Goal: Task Accomplishment & Management: Use online tool/utility

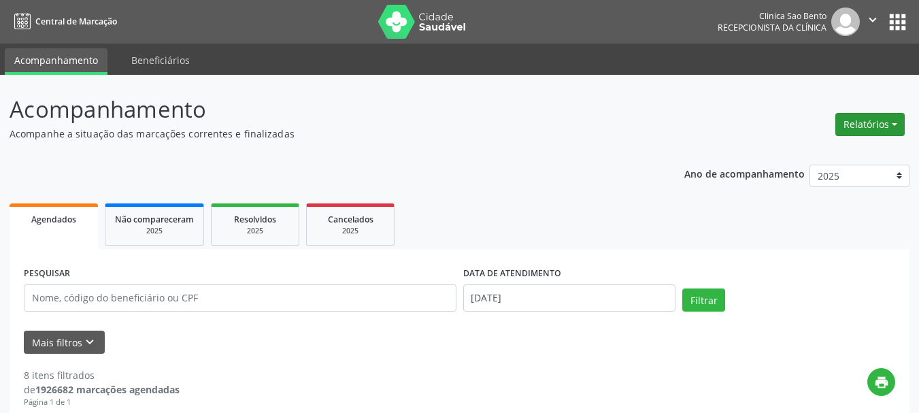
click at [877, 129] on button "Relatórios" at bounding box center [870, 124] width 69 height 23
click at [809, 157] on link "Agendamentos" at bounding box center [833, 153] width 146 height 19
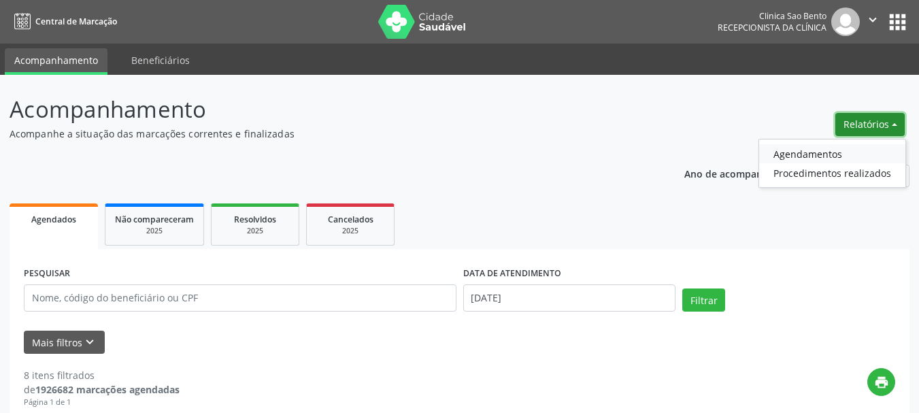
select select "8"
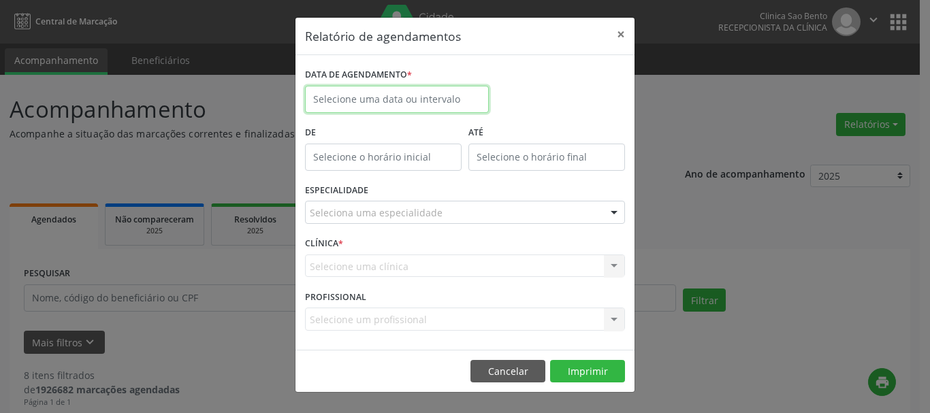
click at [355, 103] on input "text" at bounding box center [397, 99] width 184 height 27
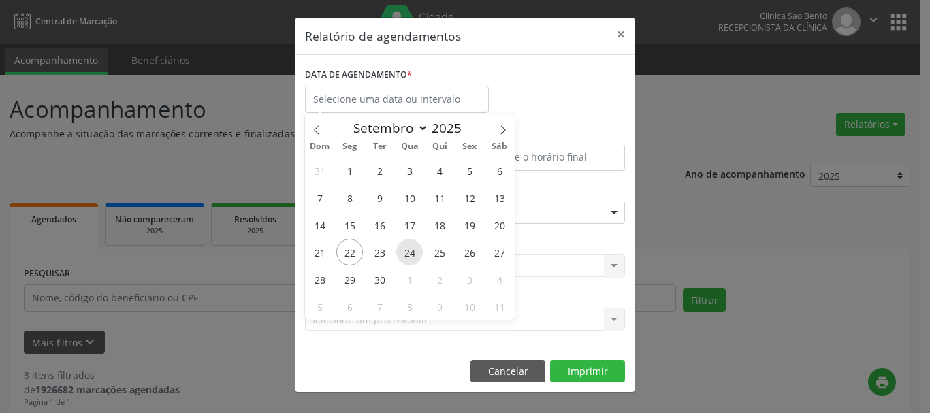
click at [410, 250] on span "24" at bounding box center [409, 252] width 27 height 27
type input "[DATE]"
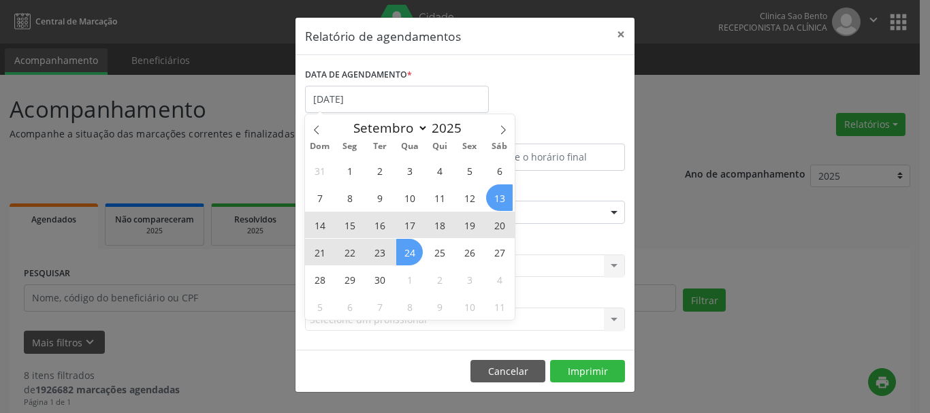
click at [555, 100] on div "DATA DE AGENDAMENTO * [DATE]" at bounding box center [464, 94] width 327 height 58
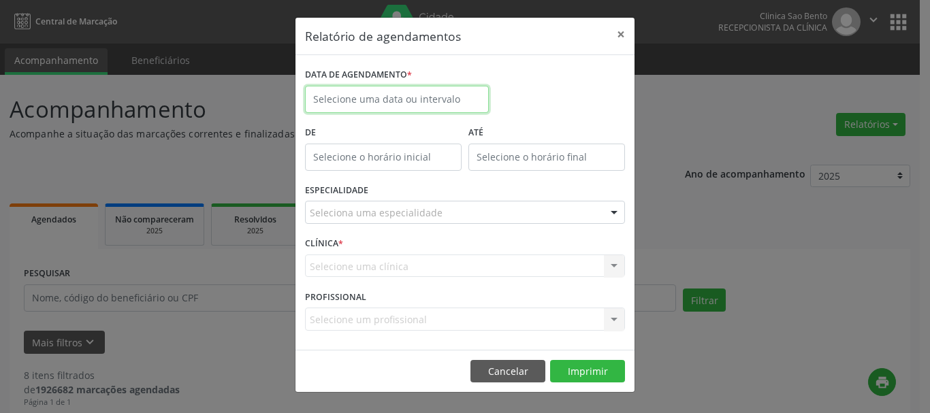
click at [363, 91] on input "text" at bounding box center [397, 99] width 184 height 27
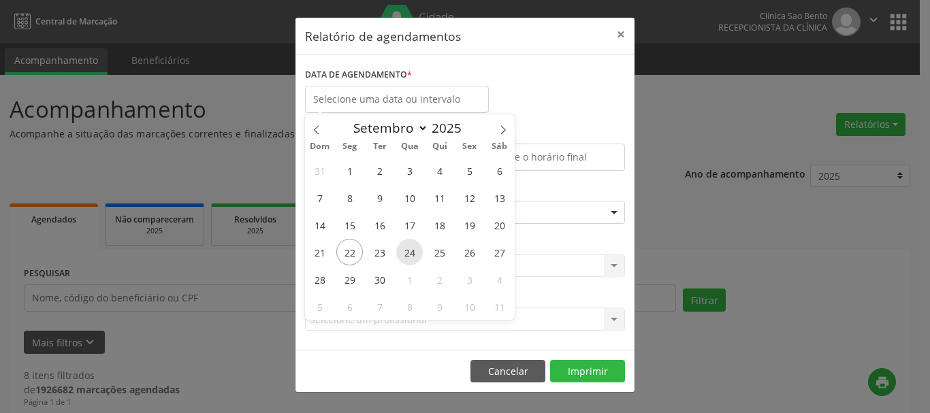
click at [404, 256] on span "24" at bounding box center [409, 252] width 27 height 27
type input "[DATE]"
click at [405, 254] on span "24" at bounding box center [409, 252] width 27 height 27
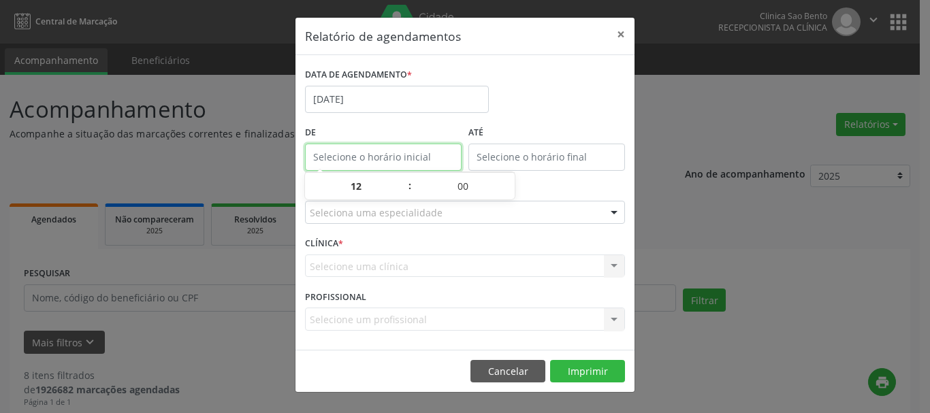
click at [397, 157] on input "text" at bounding box center [383, 157] width 157 height 27
type input "12:00"
click at [389, 154] on input "12:00" at bounding box center [383, 157] width 157 height 27
click at [369, 159] on input "12:00" at bounding box center [383, 157] width 157 height 27
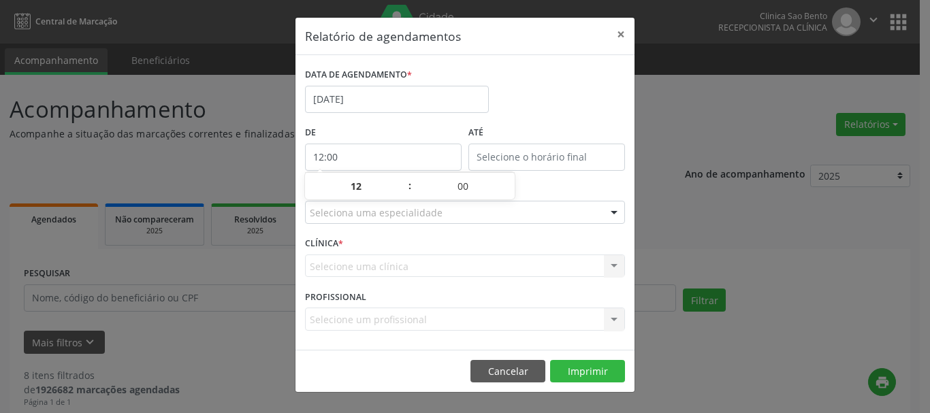
type input "12:00"
click at [505, 152] on input "12:00" at bounding box center [546, 157] width 157 height 27
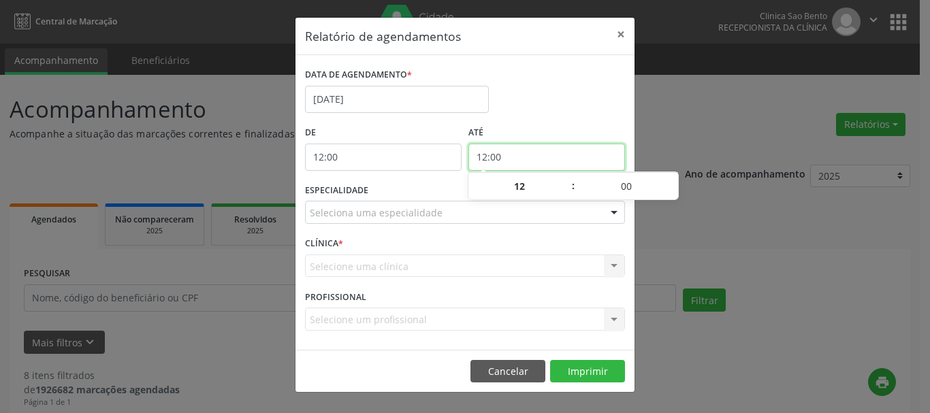
click at [522, 157] on input "12:00" at bounding box center [546, 157] width 157 height 27
click at [415, 153] on input "12:00" at bounding box center [383, 157] width 157 height 27
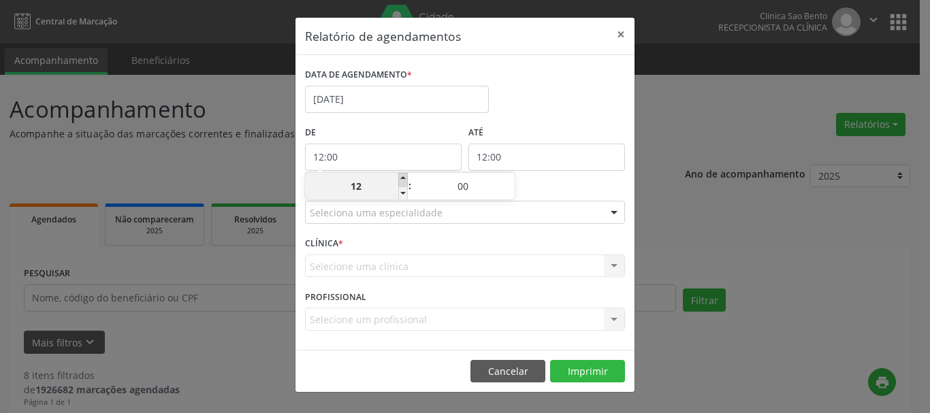
click at [404, 178] on span at bounding box center [403, 180] width 10 height 14
type input "13:00"
type input "13"
click at [404, 178] on span at bounding box center [403, 180] width 10 height 14
type input "14:00"
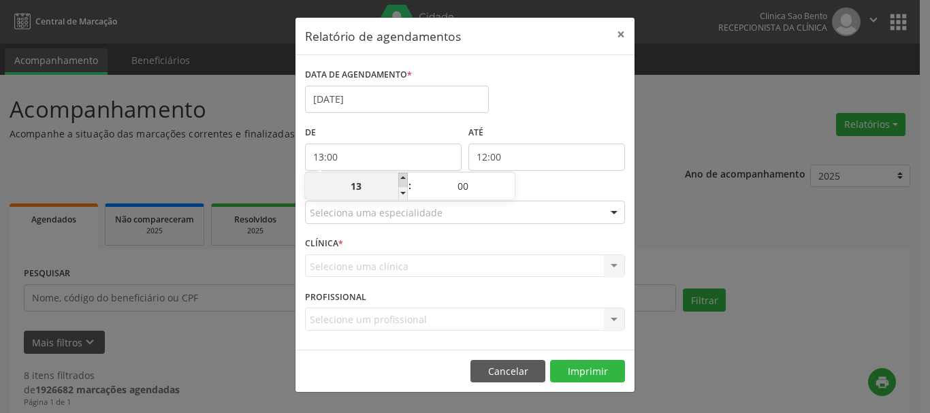
type input "14"
click at [404, 178] on span at bounding box center [403, 180] width 10 height 14
type input "15:00"
type input "15"
click at [404, 178] on span at bounding box center [403, 180] width 10 height 14
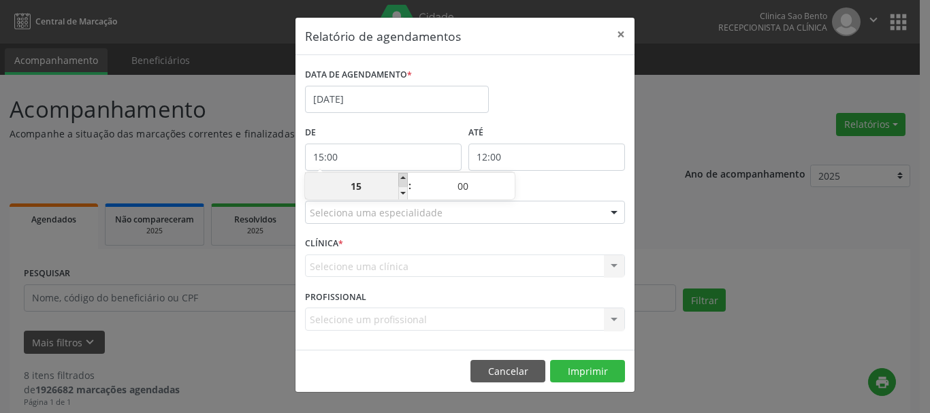
type input "16:00"
type input "16"
click at [402, 189] on span at bounding box center [403, 193] width 10 height 14
type input "15:00"
type input "15"
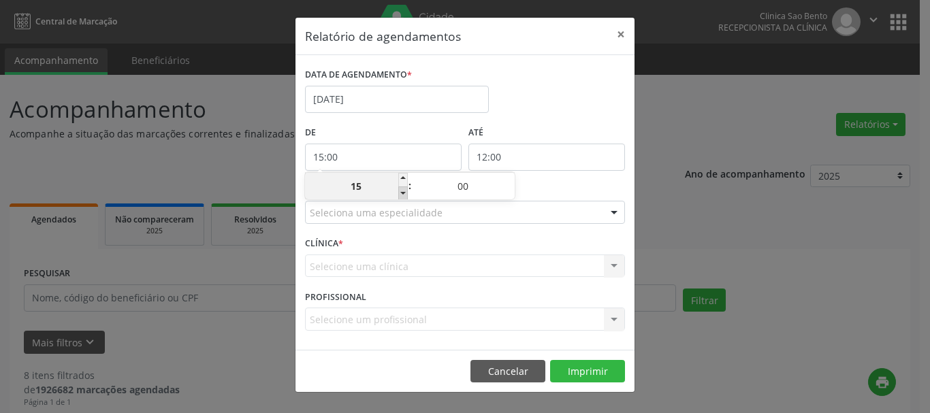
click at [402, 189] on span at bounding box center [403, 193] width 10 height 14
type input "14:00"
type input "14"
click at [402, 189] on span at bounding box center [403, 193] width 10 height 14
type input "13:00"
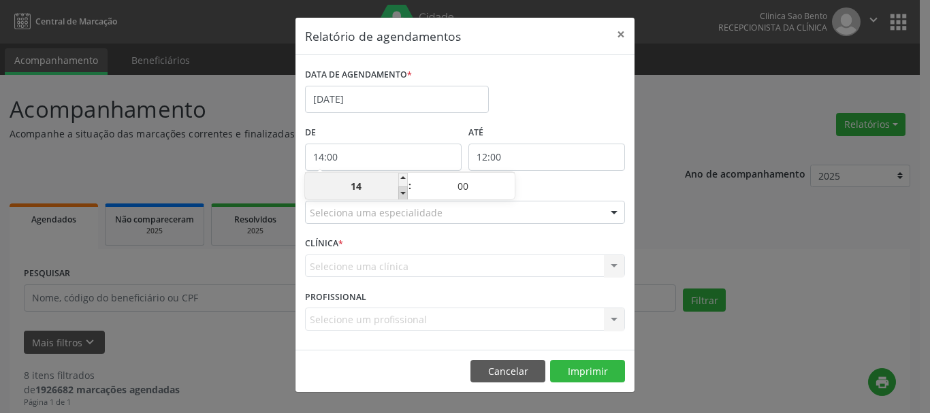
type input "13"
click at [402, 189] on span at bounding box center [403, 193] width 10 height 14
type input "12:00"
type input "12"
click at [402, 189] on span at bounding box center [403, 193] width 10 height 14
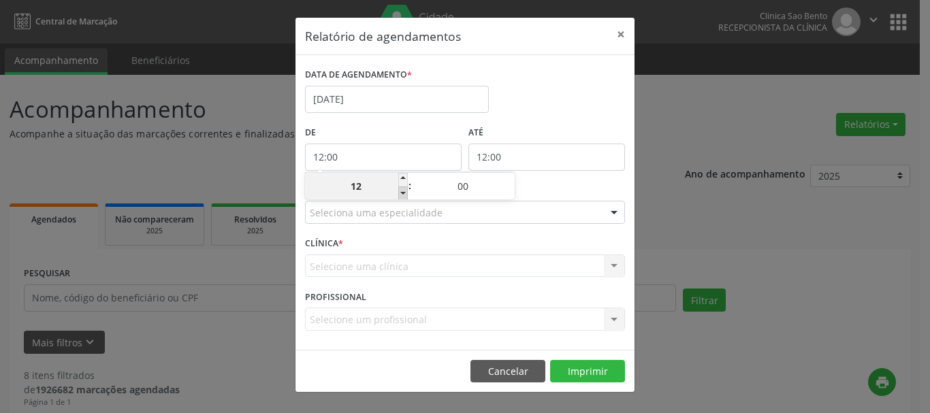
type input "11:00"
type input "11"
click at [402, 189] on span at bounding box center [403, 193] width 10 height 14
type input "10:00"
type input "10"
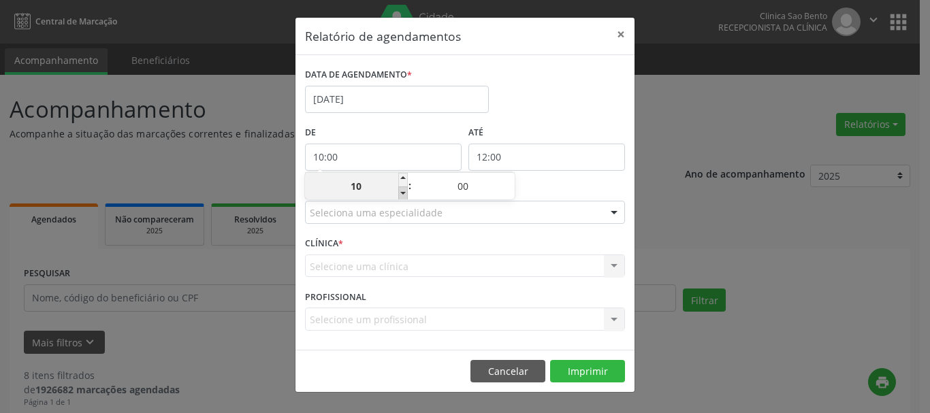
click at [402, 189] on span at bounding box center [403, 193] width 10 height 14
type input "09:00"
type input "09"
click at [402, 189] on span at bounding box center [403, 193] width 10 height 14
type input "08:00"
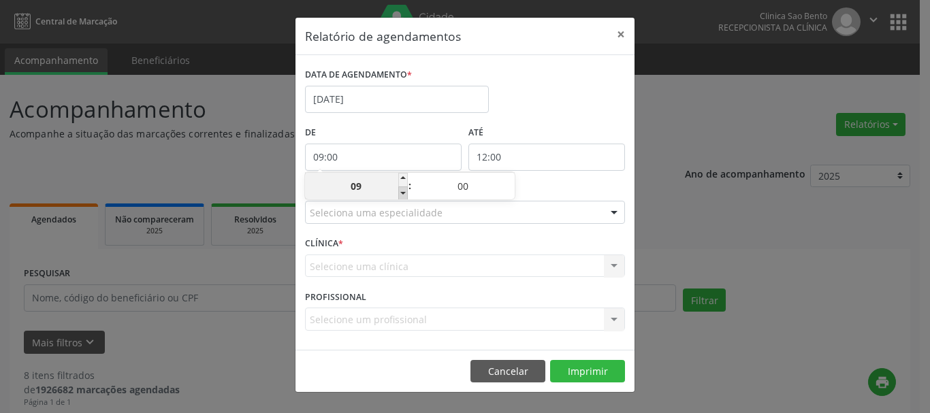
type input "08"
click at [402, 189] on span at bounding box center [403, 193] width 10 height 14
type input "07:00"
type input "07"
click at [402, 189] on span at bounding box center [403, 193] width 10 height 14
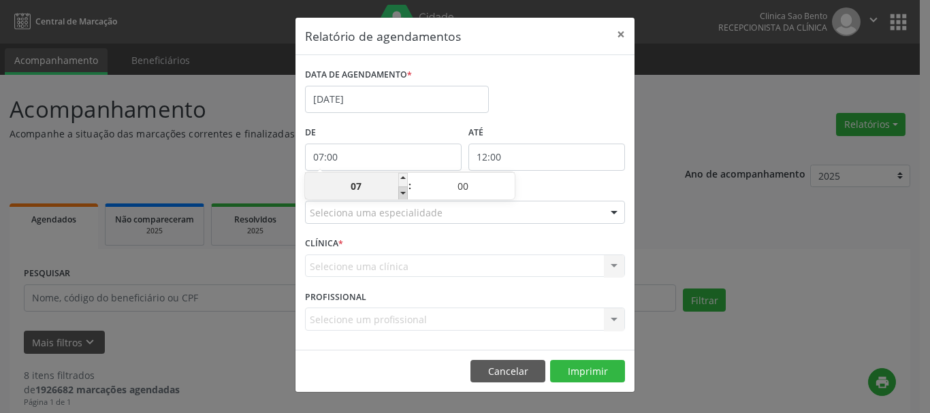
type input "06:00"
type input "06"
click at [407, 179] on span at bounding box center [403, 180] width 10 height 14
type input "07:00"
type input "07"
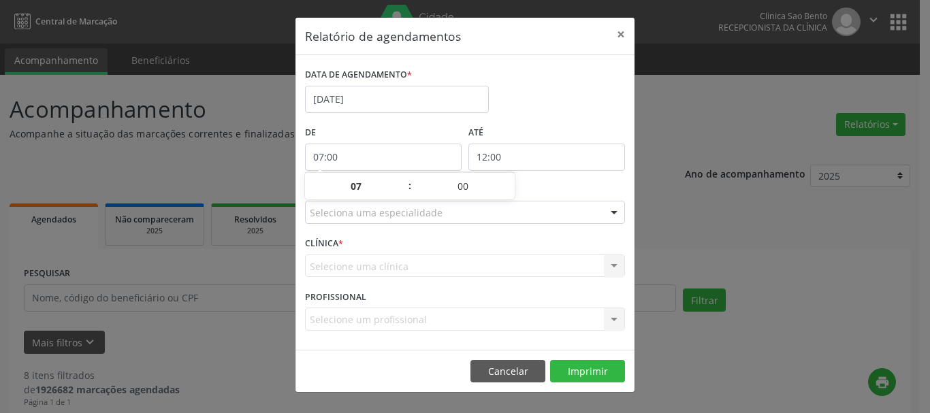
click at [550, 181] on div "ESPECIALIDADE Seleciona uma especialidade Todas as especialidades Alergologia A…" at bounding box center [464, 206] width 327 height 53
click at [491, 208] on div "Seleciona uma especialidade" at bounding box center [465, 212] width 320 height 23
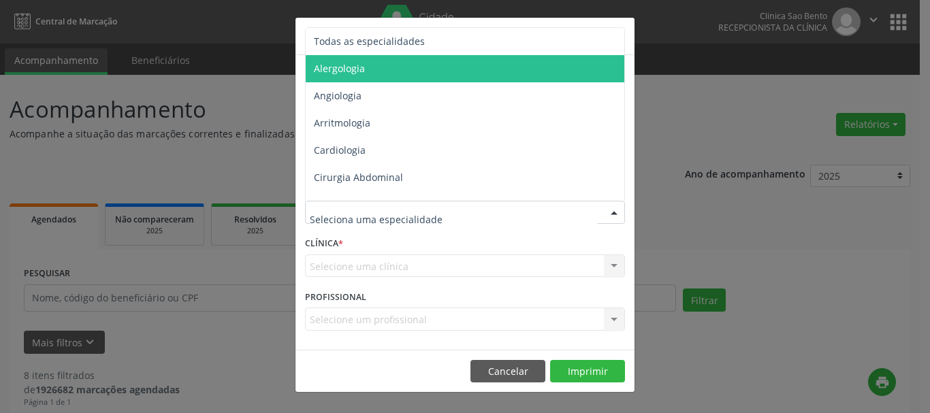
click at [399, 76] on span "Alergologia" at bounding box center [466, 68] width 321 height 27
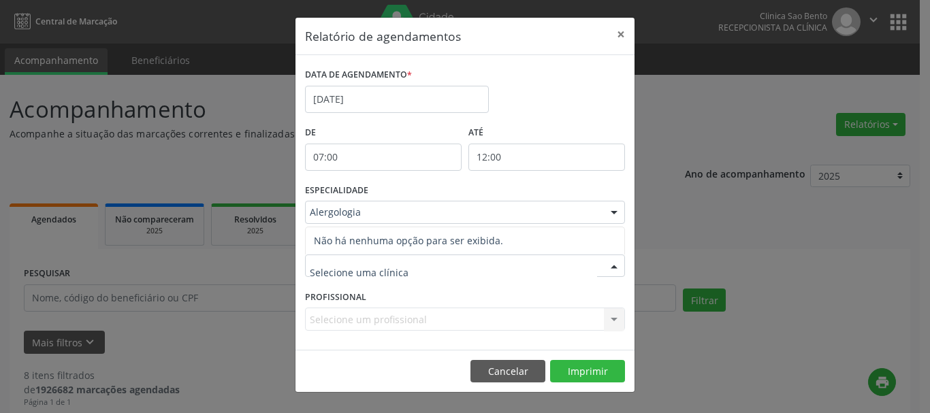
click at [378, 316] on div "Selecione um profissional Nenhum resultado encontrado para: " " Não há nenhuma …" at bounding box center [465, 319] width 320 height 23
click at [380, 318] on div "Selecione um profissional Nenhum resultado encontrado para: " " Não há nenhuma …" at bounding box center [465, 319] width 320 height 23
click at [801, 233] on div "Relatório de agendamentos × DATA DE AGENDAMENTO * [DATE] De 07:00 ATÉ 12:00 ESP…" at bounding box center [465, 206] width 930 height 413
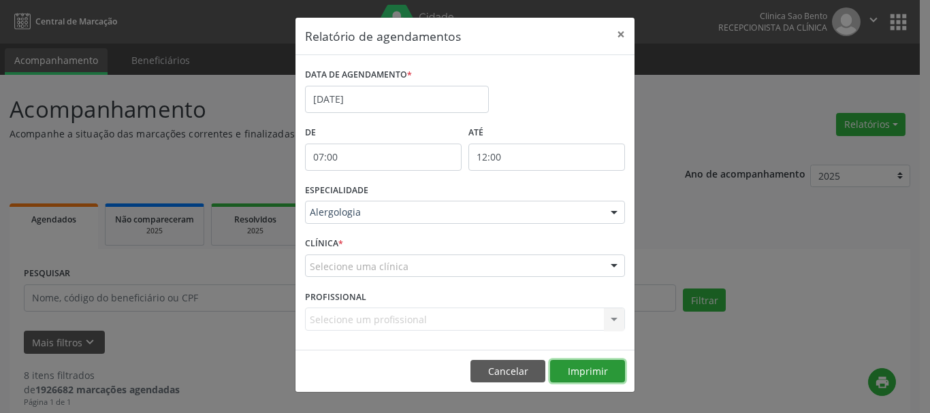
click at [592, 372] on button "Imprimir" at bounding box center [587, 371] width 75 height 23
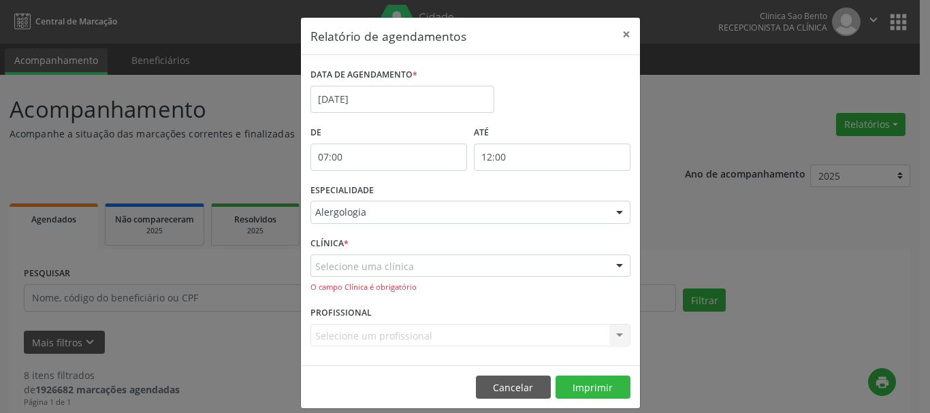
click at [416, 269] on div "Selecione uma clínica" at bounding box center [470, 266] width 320 height 23
click at [422, 286] on input "text" at bounding box center [458, 272] width 287 height 27
click at [395, 157] on input "07:00" at bounding box center [388, 157] width 157 height 27
click at [730, 167] on div "Relatório de agendamentos × DATA DE AGENDAMENTO * [DATE] De 07:00 ATÉ 12:00 ESP…" at bounding box center [465, 206] width 930 height 413
click at [688, 103] on div "Relatório de agendamentos × DATA DE AGENDAMENTO * [DATE] De 07:00 ATÉ 12:00 ESP…" at bounding box center [465, 206] width 930 height 413
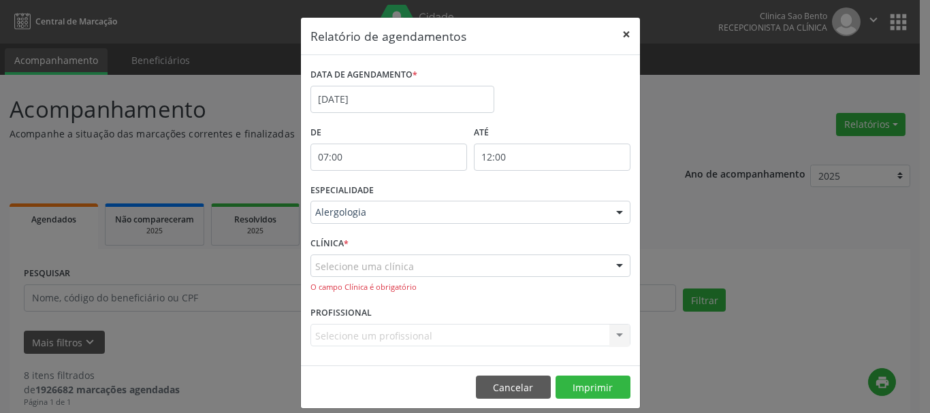
click at [615, 34] on button "×" at bounding box center [626, 34] width 27 height 33
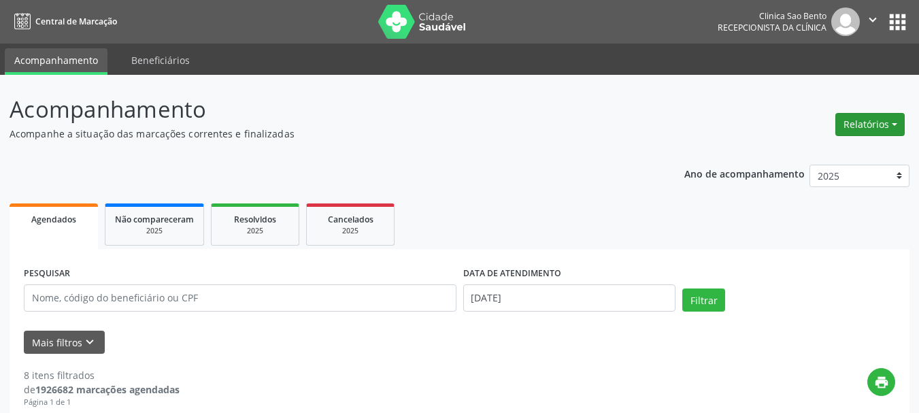
click at [887, 120] on button "Relatórios" at bounding box center [870, 124] width 69 height 23
click at [785, 153] on link "Agendamentos" at bounding box center [833, 153] width 146 height 19
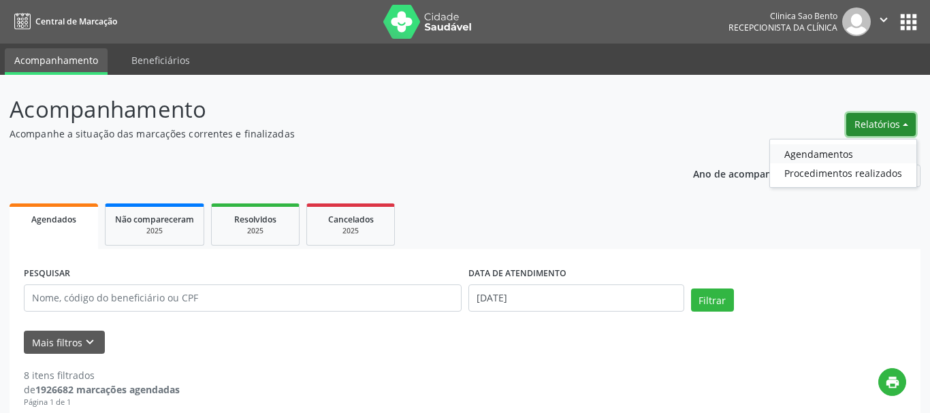
select select "8"
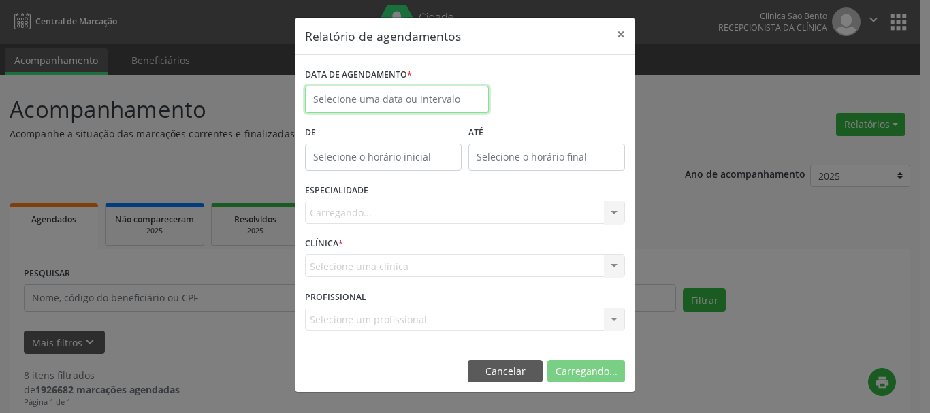
click at [399, 105] on input "text" at bounding box center [397, 99] width 184 height 27
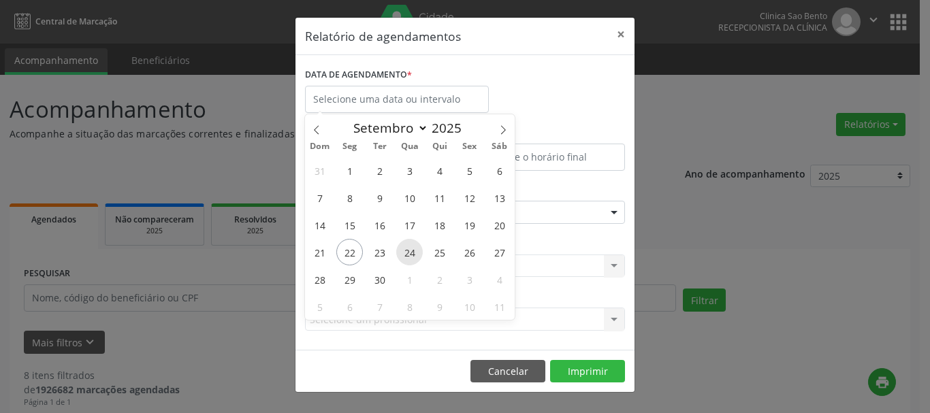
click at [411, 249] on span "24" at bounding box center [409, 252] width 27 height 27
type input "[DATE]"
click at [411, 249] on span "24" at bounding box center [409, 252] width 27 height 27
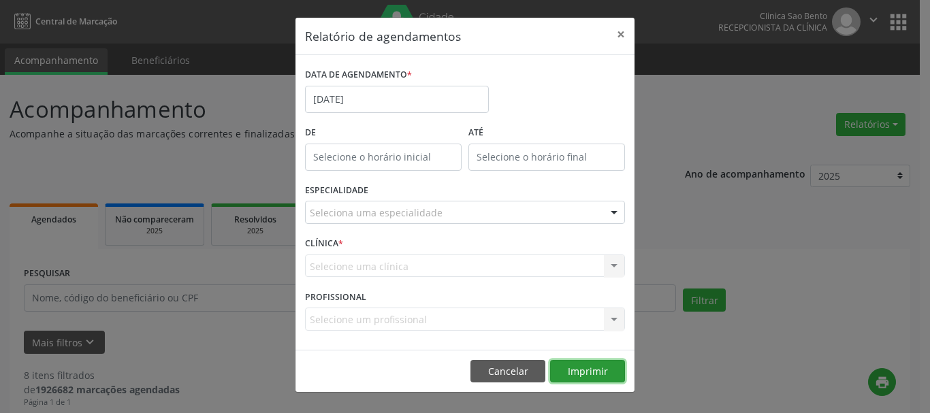
click at [598, 368] on button "Imprimir" at bounding box center [587, 371] width 75 height 23
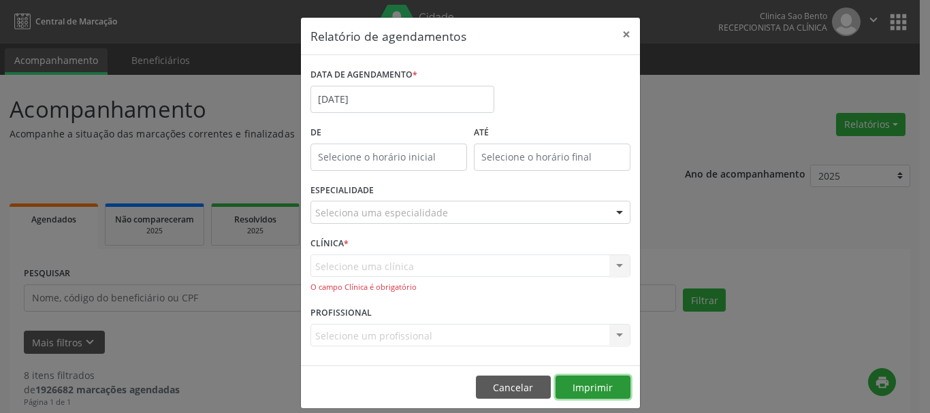
click at [595, 384] on button "Imprimir" at bounding box center [592, 387] width 75 height 23
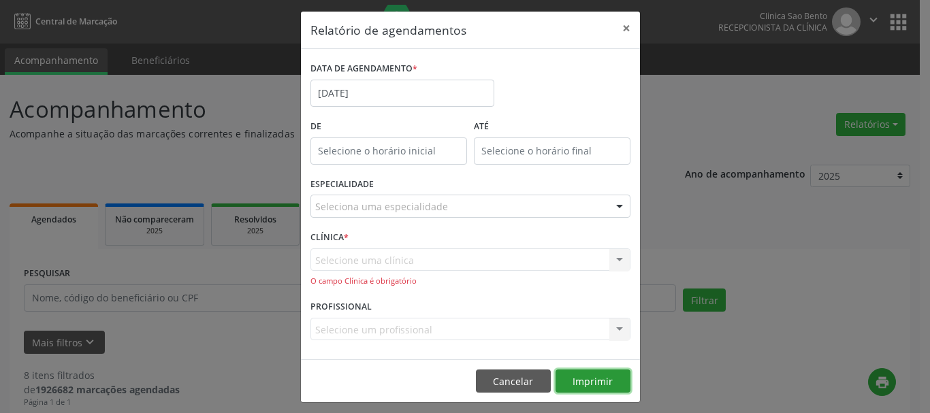
scroll to position [12, 0]
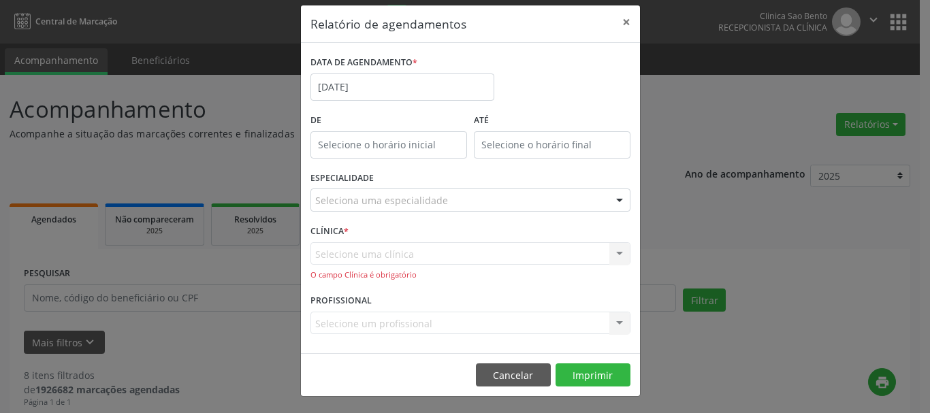
click at [609, 199] on div at bounding box center [619, 200] width 20 height 23
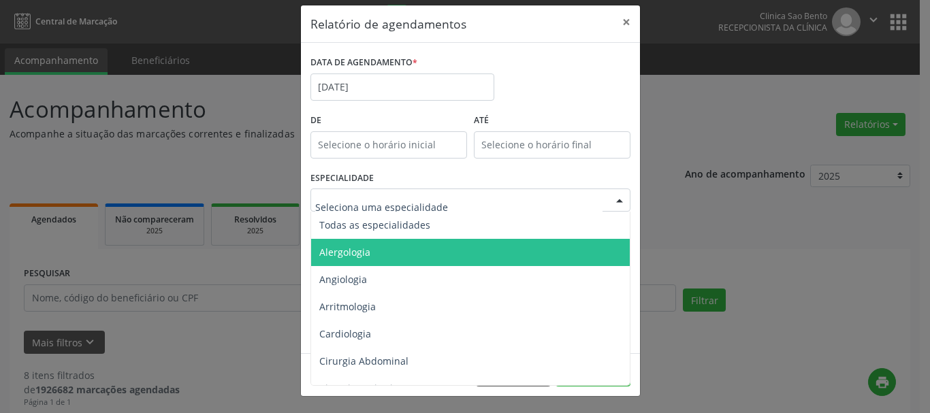
click at [383, 249] on span "Alergologia" at bounding box center [471, 252] width 321 height 27
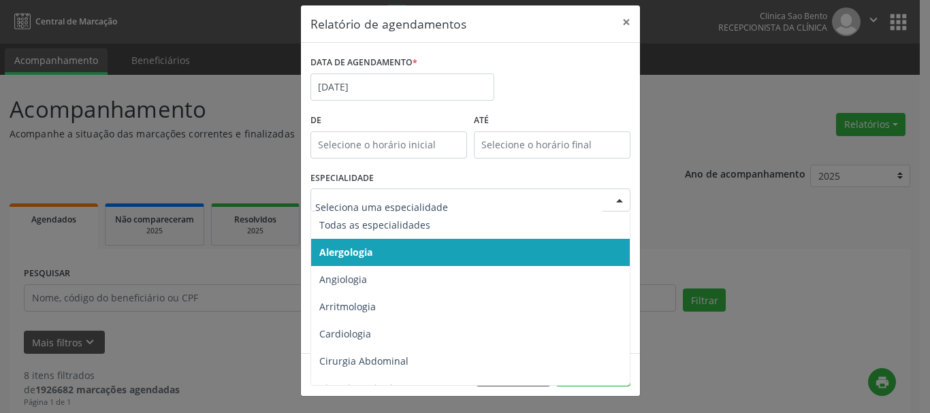
scroll to position [0, 0]
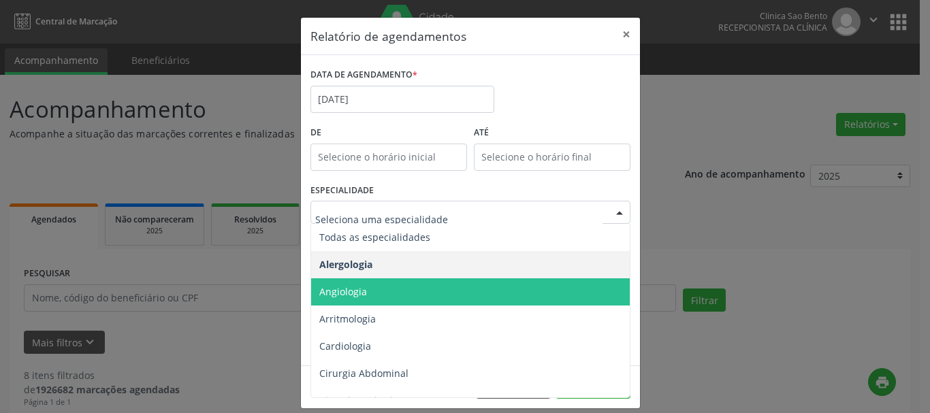
click at [388, 298] on span "Angiologia" at bounding box center [471, 291] width 321 height 27
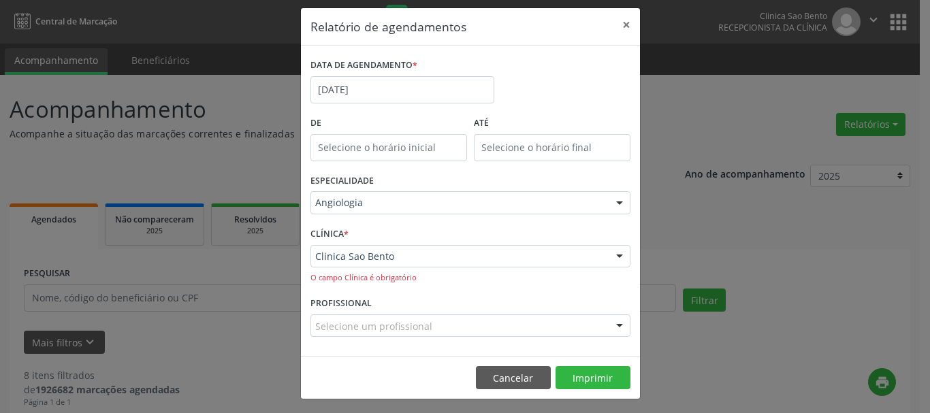
scroll to position [12, 0]
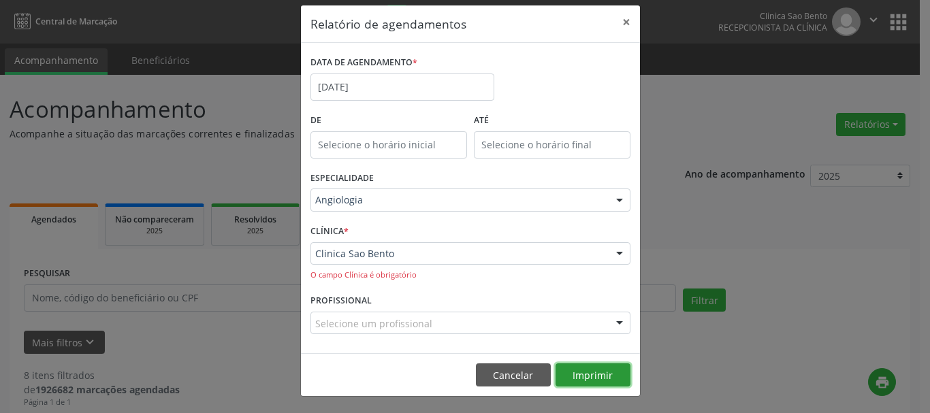
click at [580, 374] on button "Imprimir" at bounding box center [592, 374] width 75 height 23
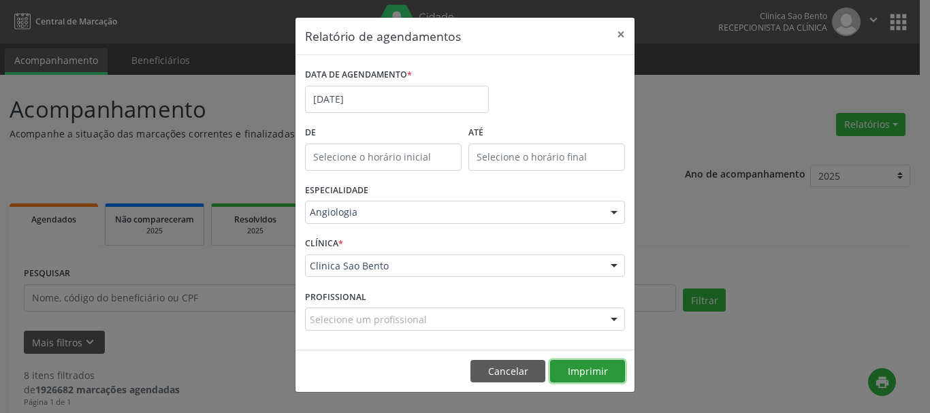
scroll to position [0, 0]
